Goal: Information Seeking & Learning: Learn about a topic

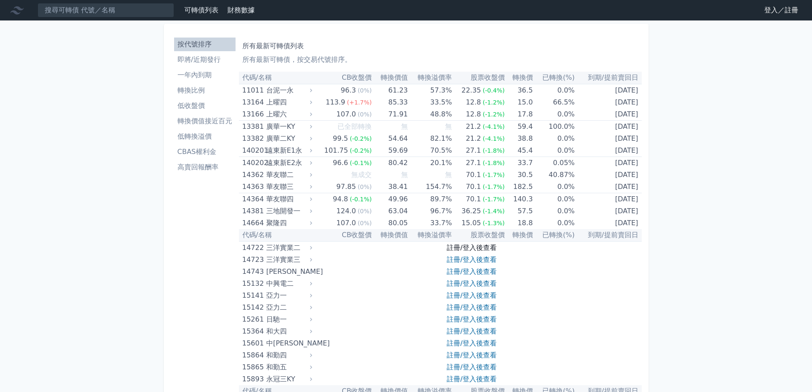
click at [471, 246] on link "註冊/登入後查看" at bounding box center [472, 248] width 50 height 8
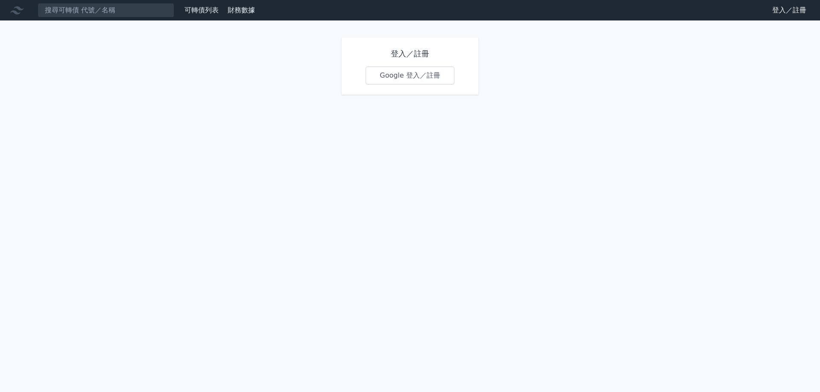
click at [423, 79] on link "Google 登入／註冊" at bounding box center [409, 76] width 89 height 18
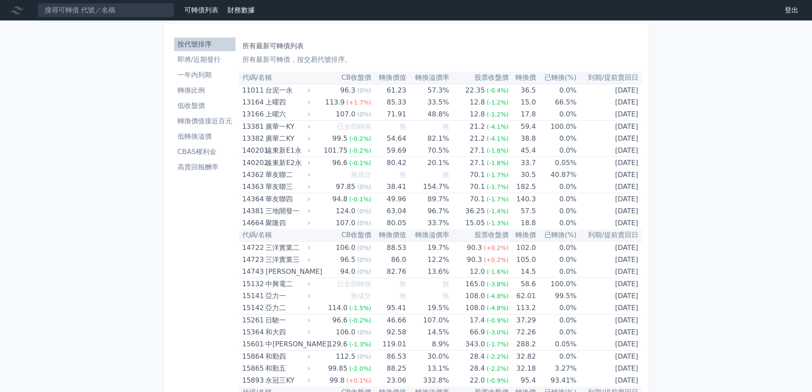
click at [199, 91] on li "轉換比例" at bounding box center [204, 90] width 61 height 10
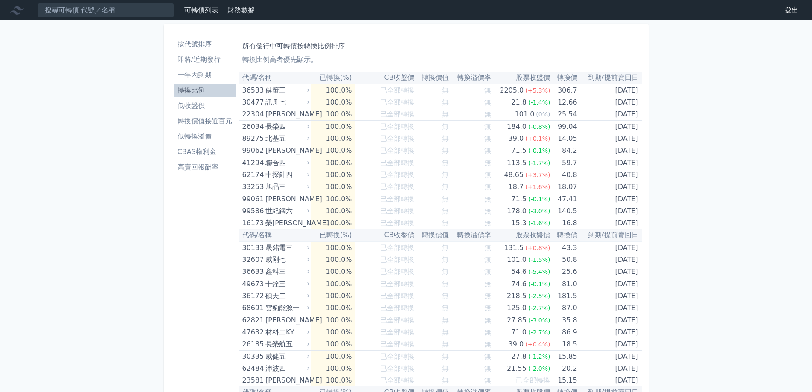
click at [188, 107] on li "低收盤價" at bounding box center [204, 106] width 61 height 10
